Goal: Task Accomplishment & Management: Manage account settings

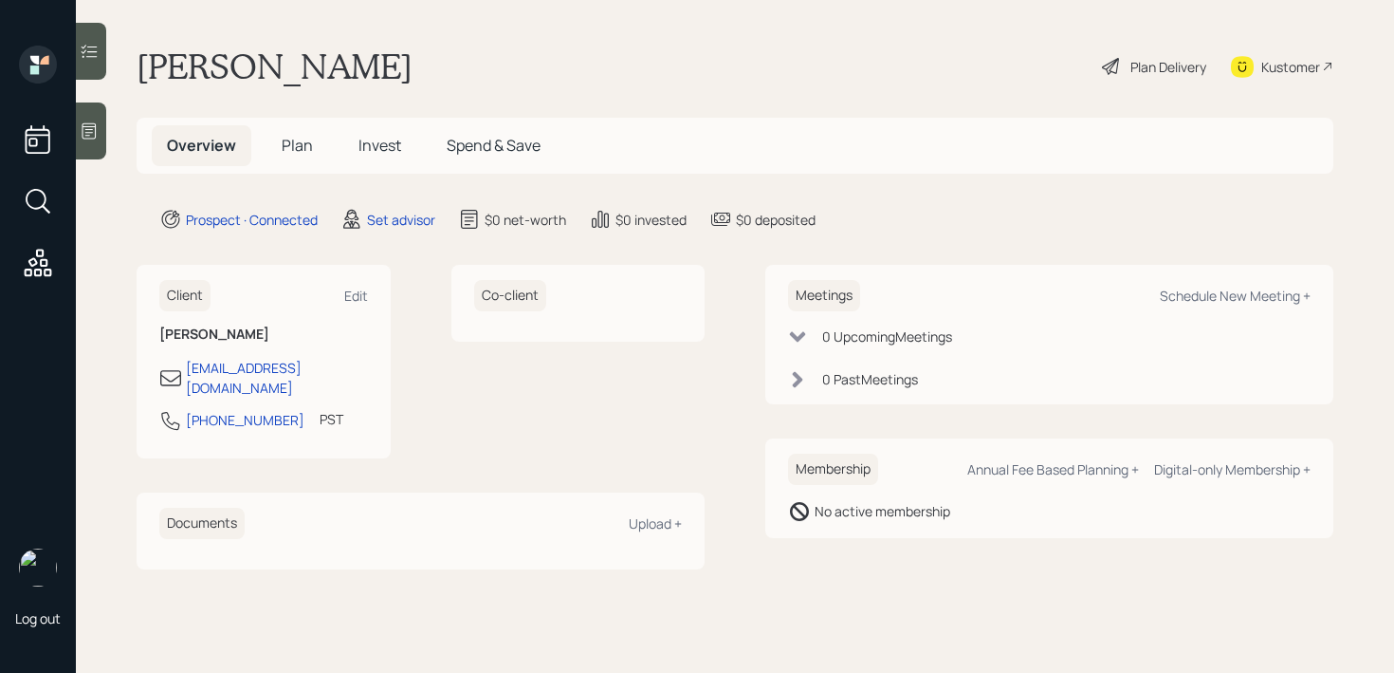
click at [88, 139] on icon at bounding box center [89, 130] width 19 height 19
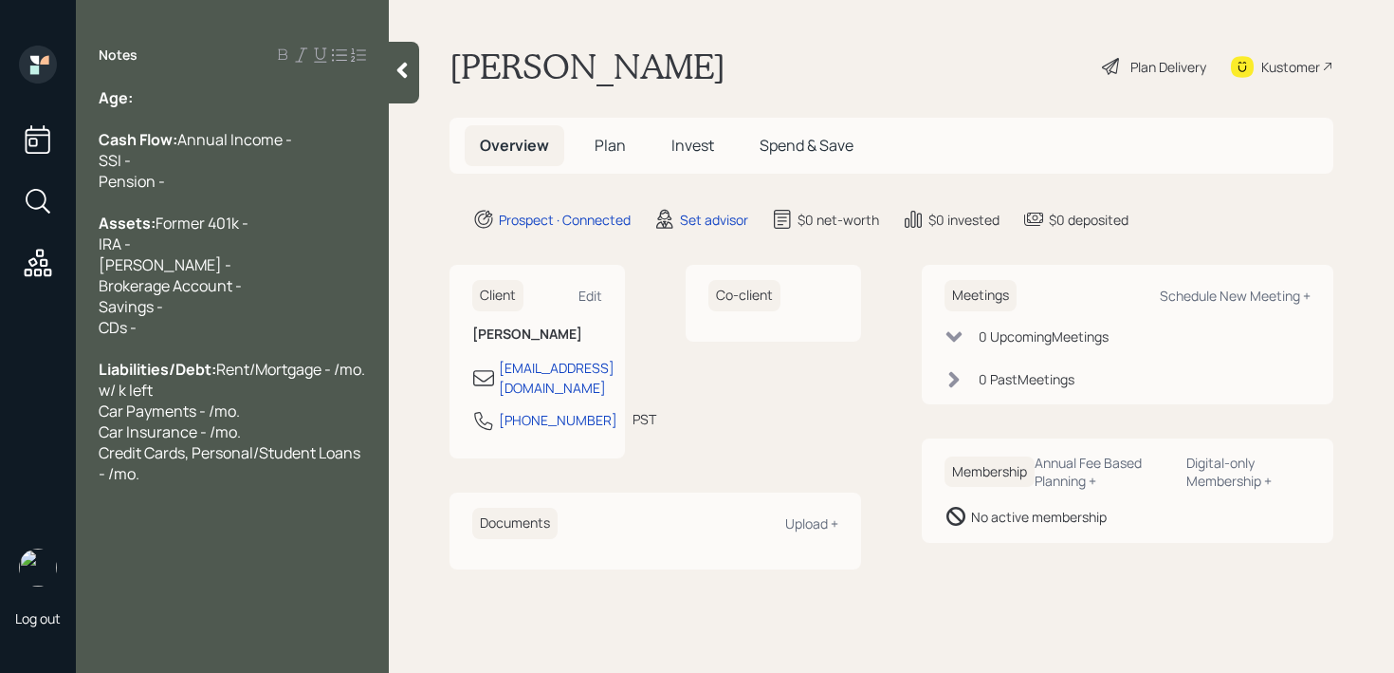
drag, startPoint x: 231, startPoint y: 104, endPoint x: 635, endPoint y: 113, distance: 404.2
click at [635, 114] on div "Log out Notes Age: Cash Flow: Annual Income - SSI - Pension - Assets: Former 40…" at bounding box center [697, 336] width 1394 height 673
click at [192, 484] on div "Liabilities/Debt: Rent/Mortgage - /mo. w/ k left Car Payments - /mo. Car Insura…" at bounding box center [232, 421] width 267 height 125
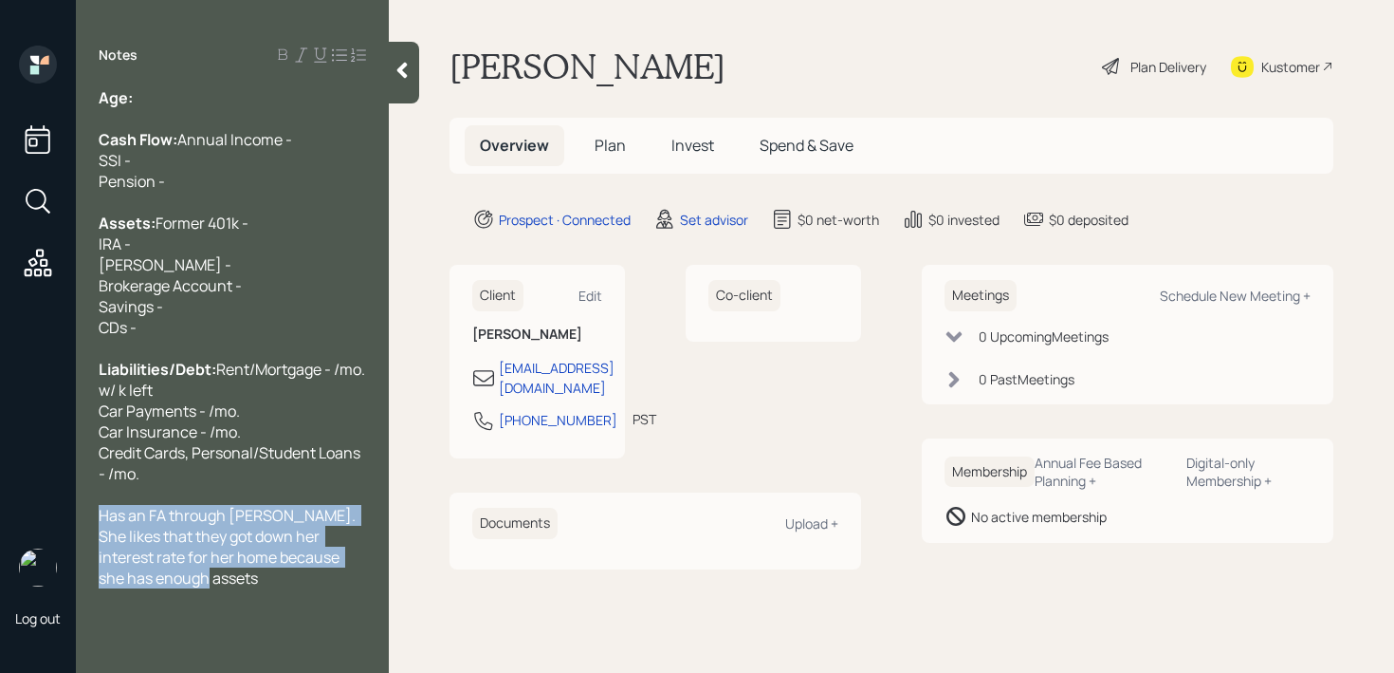
drag, startPoint x: 196, startPoint y: 626, endPoint x: 94, endPoint y: 561, distance: 121.6
click at [94, 561] on div "Age: Cash Flow: Annual Income - SSI - Pension - Assets: Former 401k - IRA - Rot…" at bounding box center [232, 337] width 313 height 501
copy span "Has an FA through Schwab. She likes that they got down her interest rate for he…"
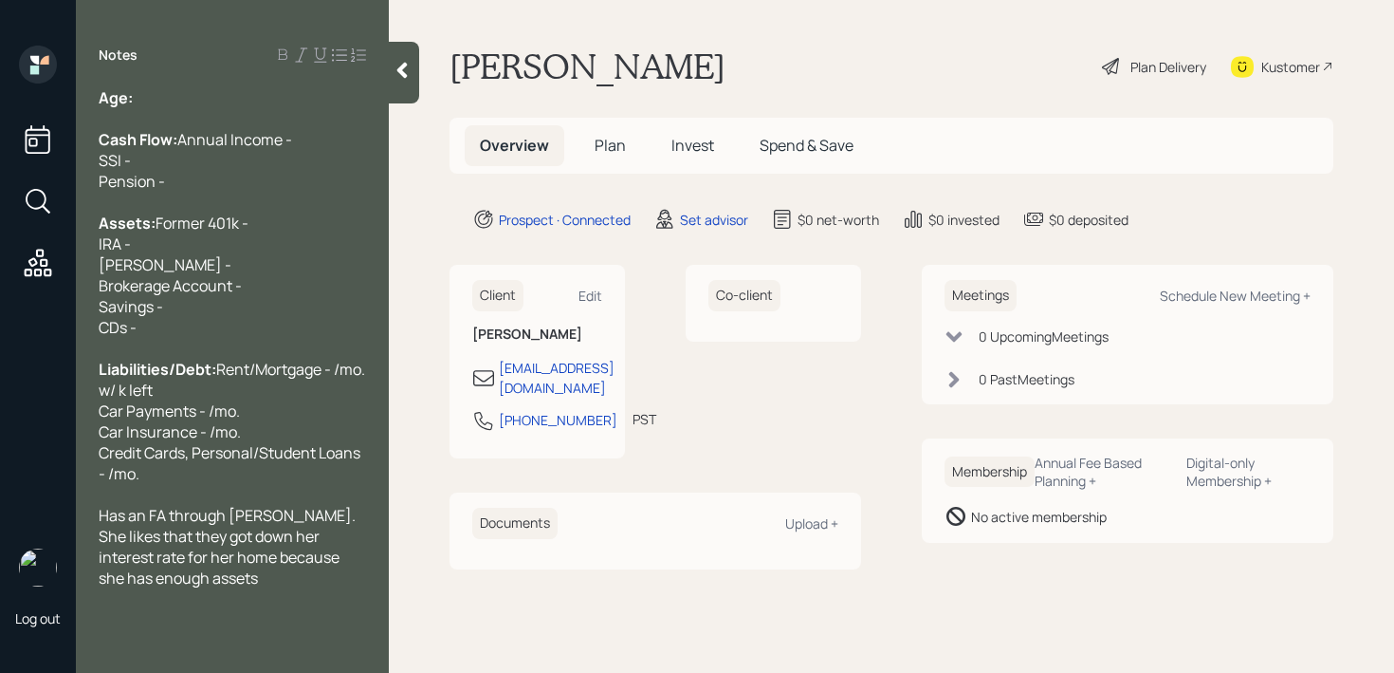
click at [681, 16] on main "Rachel Thomas Plan Delivery Kustomer Overview Plan Invest Spend & Save Prospect…" at bounding box center [891, 336] width 1005 height 673
